Goal: Information Seeking & Learning: Learn about a topic

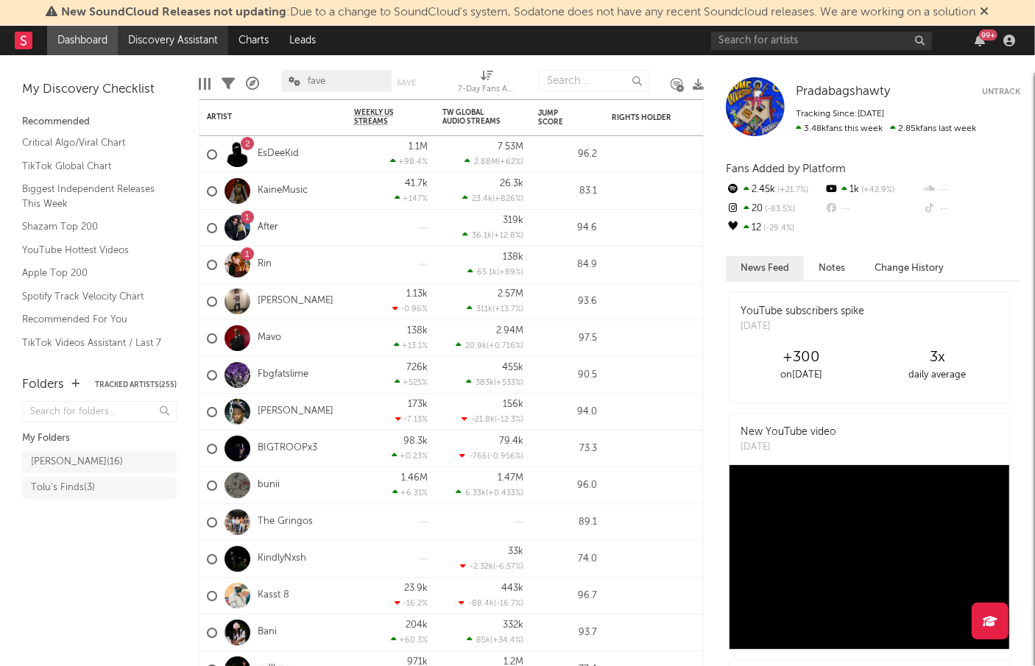
click at [214, 42] on link "Discovery Assistant" at bounding box center [173, 40] width 110 height 29
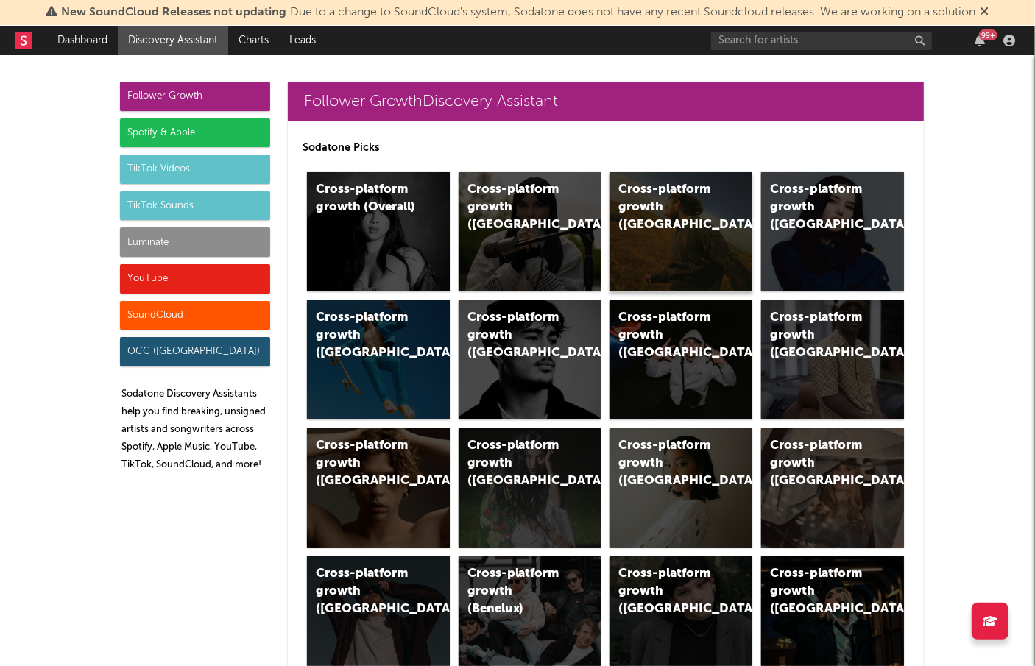
click at [701, 192] on div "Cross-platform growth ([GEOGRAPHIC_DATA])" at bounding box center [669, 207] width 100 height 53
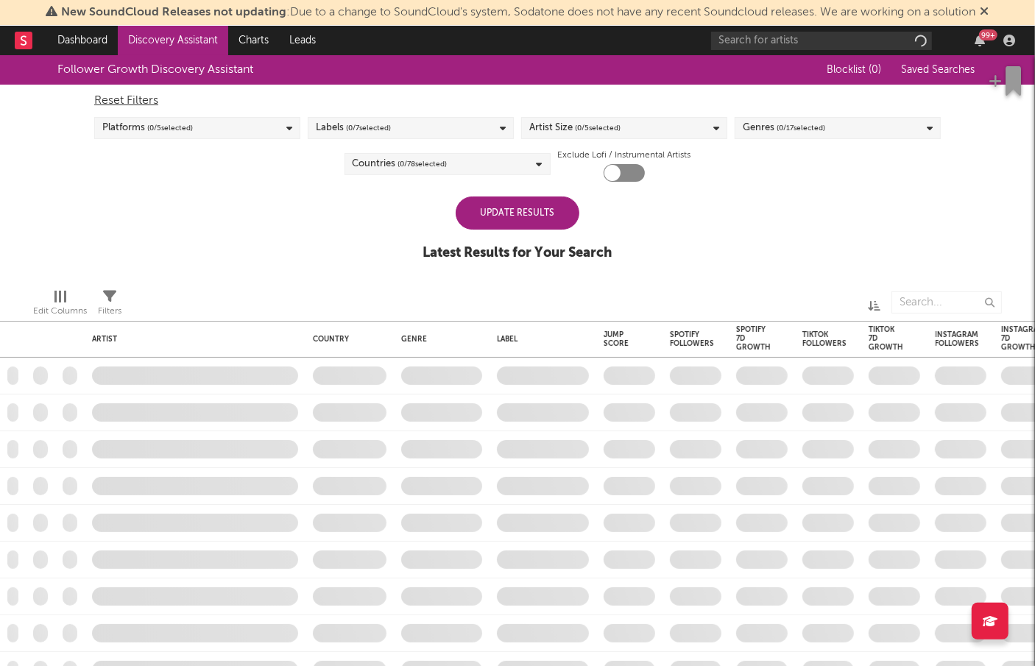
checkbox input "true"
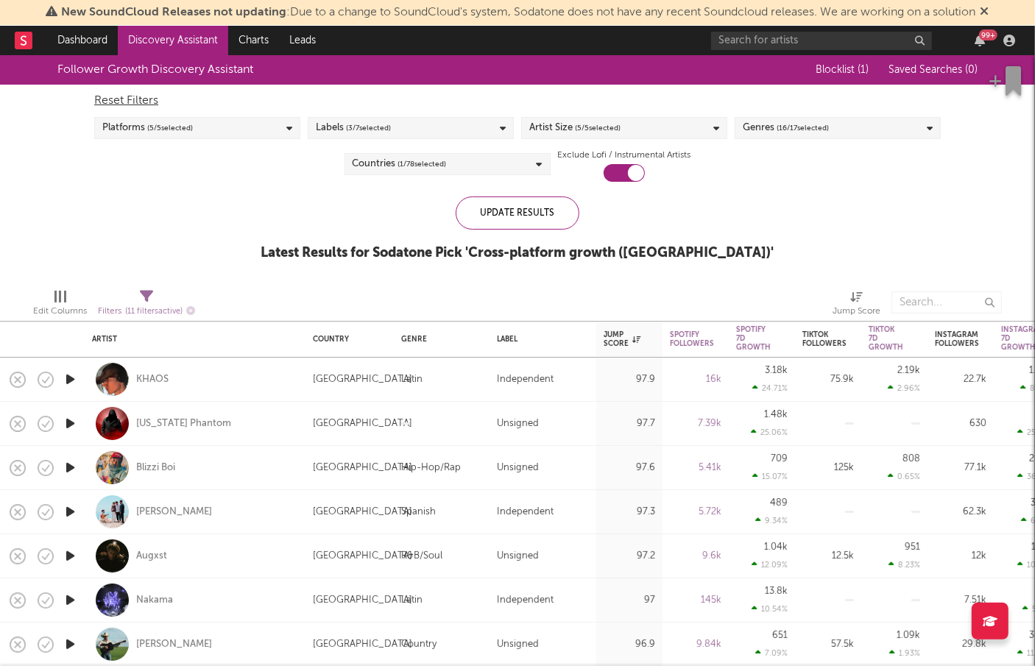
click at [529, 164] on div "Countries ( 1 / 78 selected)" at bounding box center [448, 164] width 206 height 22
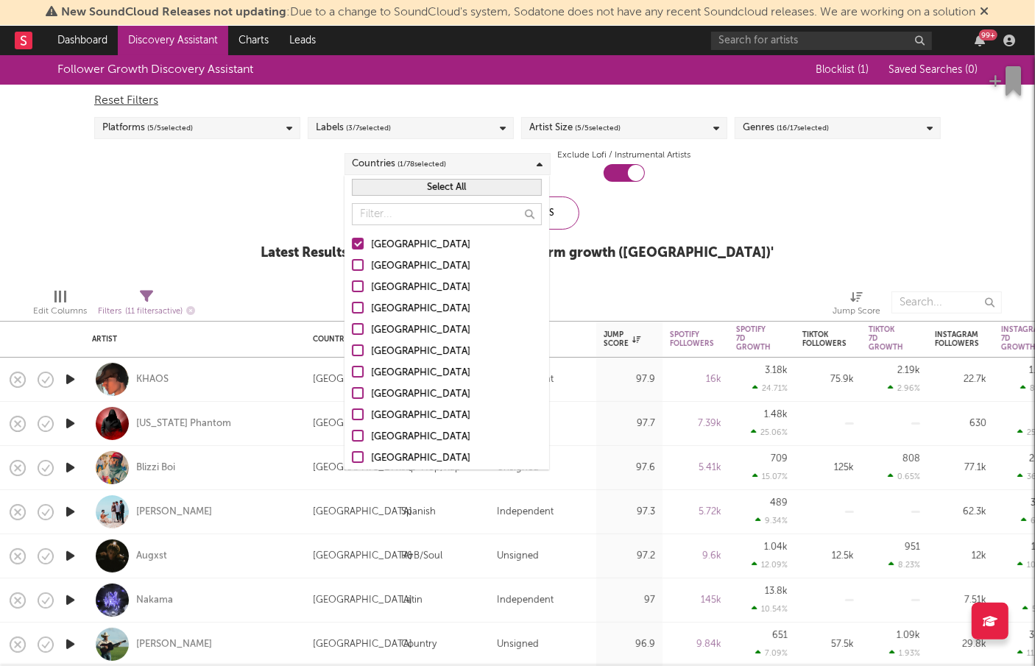
click at [731, 244] on div "Follower Growth Discovery Assistant Blocklist ( 1 ) Saved Searches ( 0 ) Reset …" at bounding box center [517, 166] width 1035 height 222
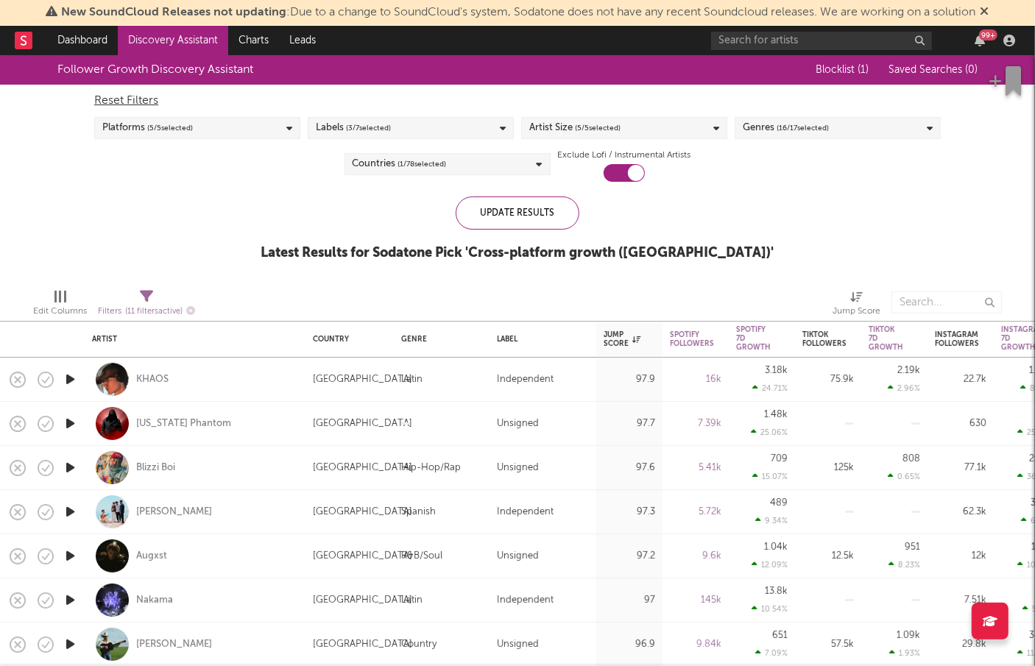
click at [527, 127] on div "Artist Size ( 5 / 5 selected)" at bounding box center [624, 128] width 206 height 22
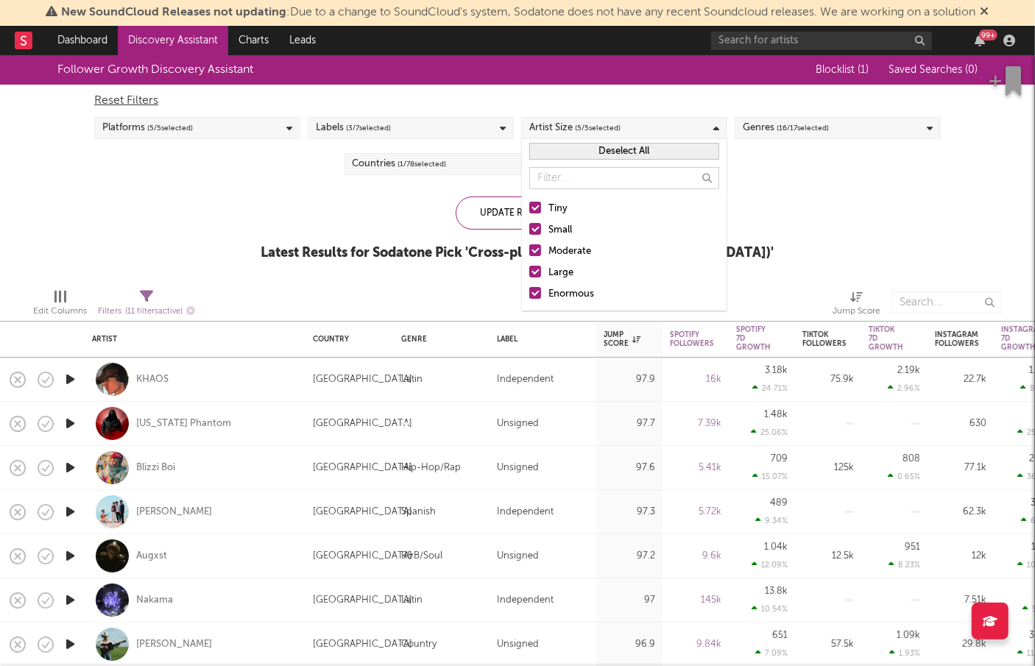
click at [553, 272] on div "Large" at bounding box center [634, 273] width 171 height 18
click at [529, 272] on input "Large" at bounding box center [529, 273] width 0 height 18
click at [553, 294] on div "Enormous" at bounding box center [634, 295] width 171 height 18
click at [529, 294] on input "Enormous" at bounding box center [529, 295] width 0 height 18
click at [440, 228] on div "Update Results Latest Results for Your Search ' Cross-platform growth ([GEOGRAP…" at bounding box center [517, 237] width 501 height 80
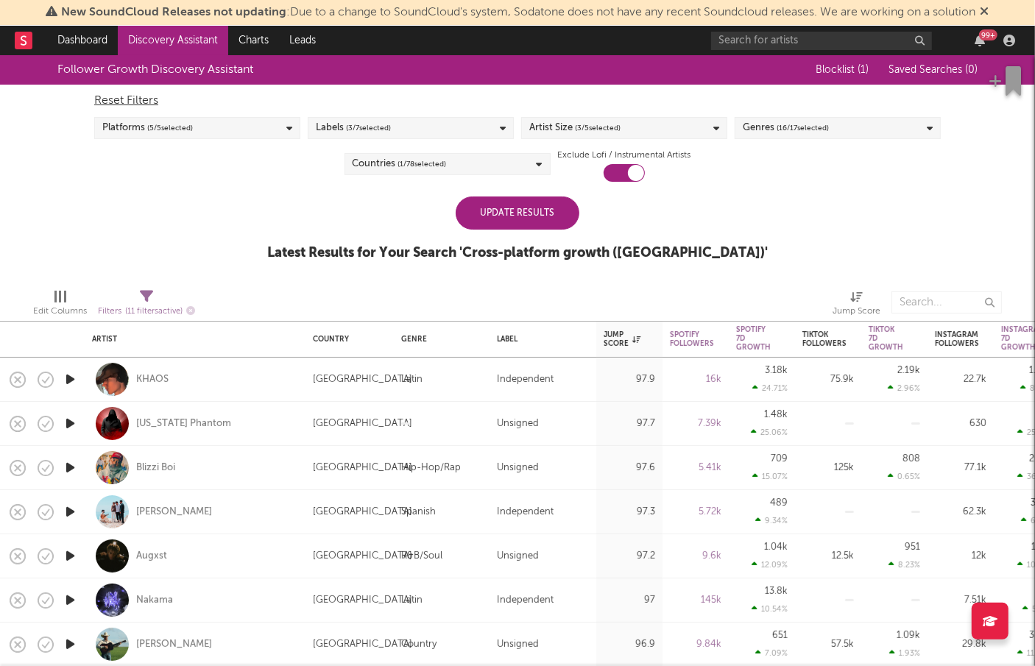
click at [510, 214] on div "Update Results" at bounding box center [518, 213] width 124 height 33
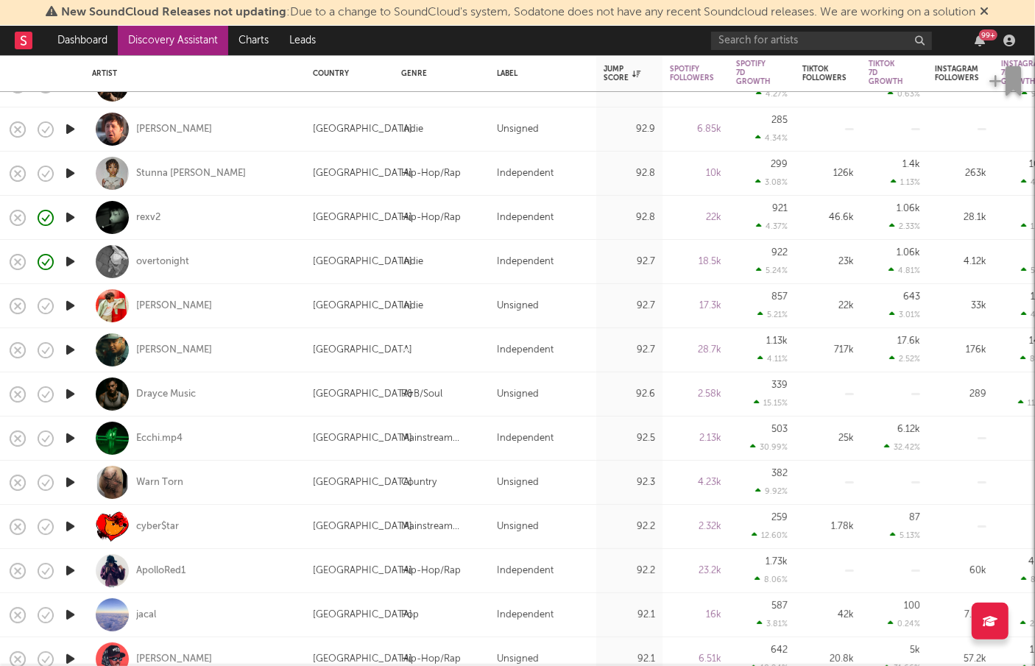
click at [66, 441] on icon "button" at bounding box center [70, 438] width 15 height 18
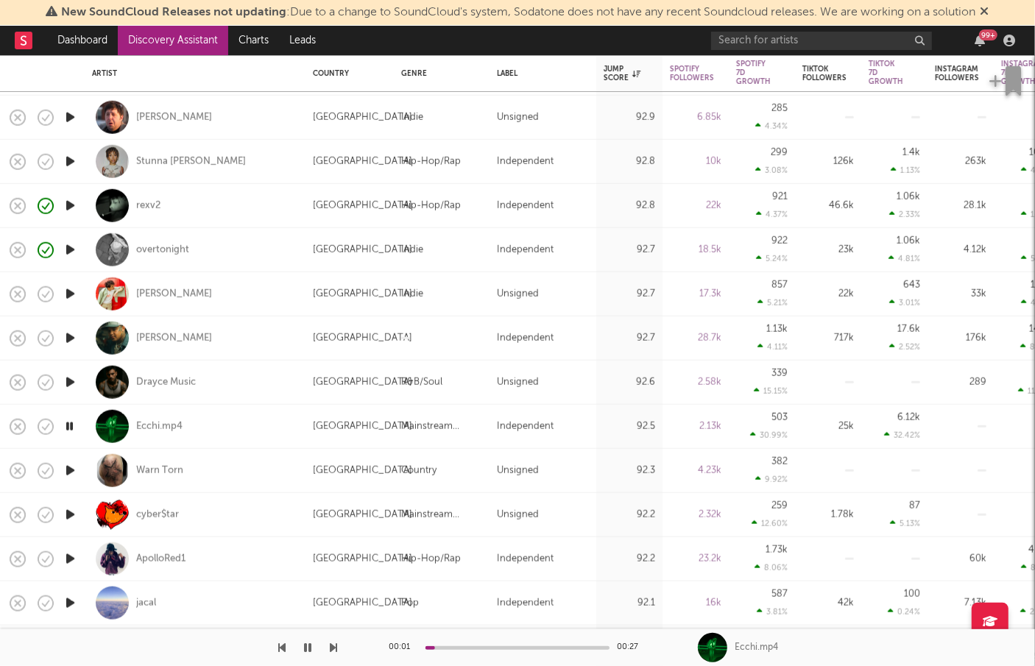
click at [74, 467] on icon "button" at bounding box center [70, 471] width 15 height 18
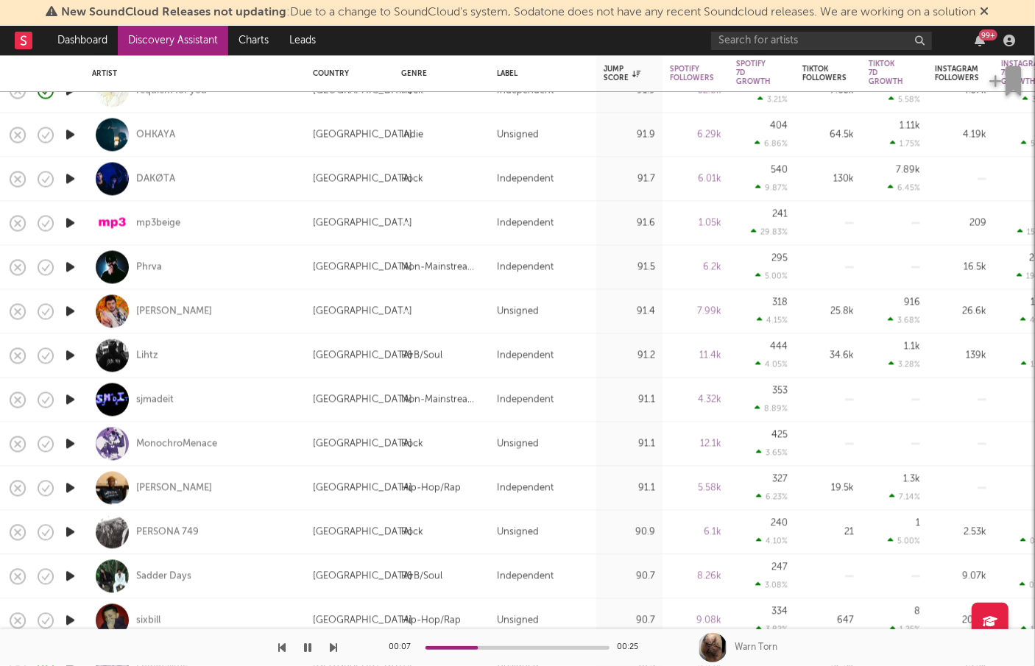
click at [310, 644] on icon "button" at bounding box center [307, 648] width 7 height 12
